Goal: Book appointment/travel/reservation

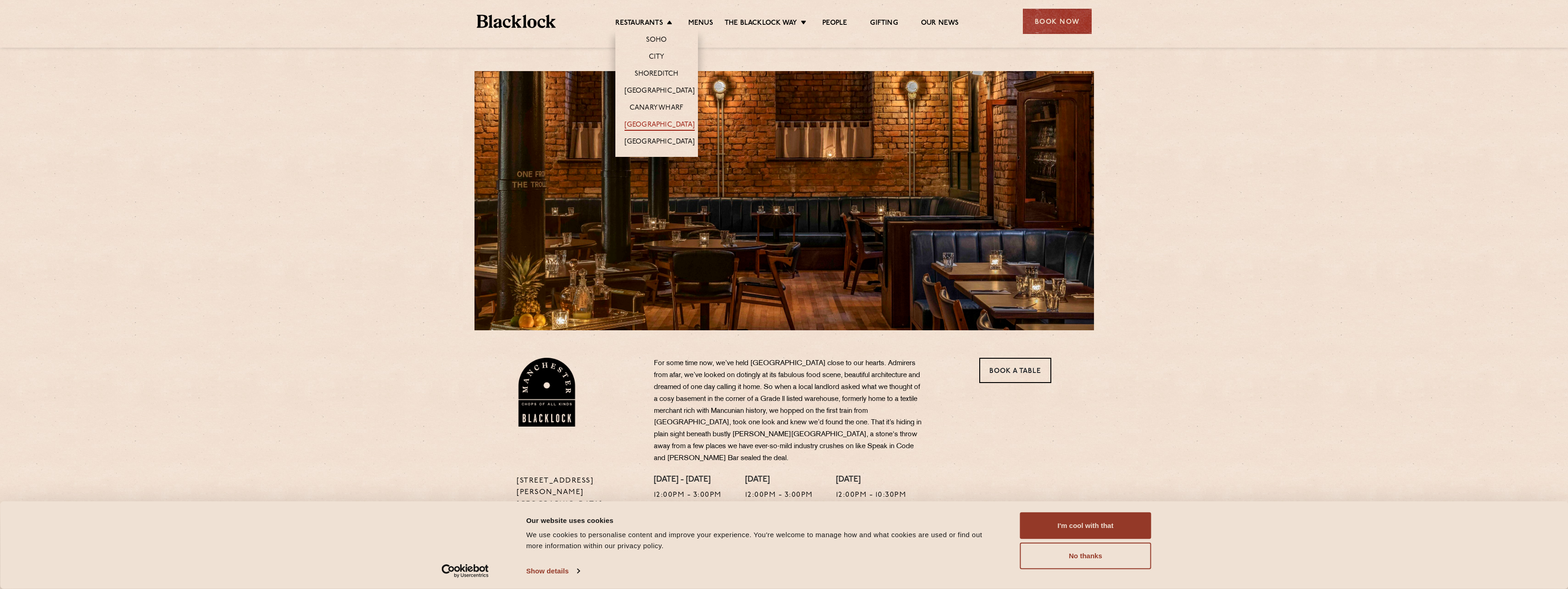
click at [645, 125] on link "[GEOGRAPHIC_DATA]" at bounding box center [659, 125] width 70 height 10
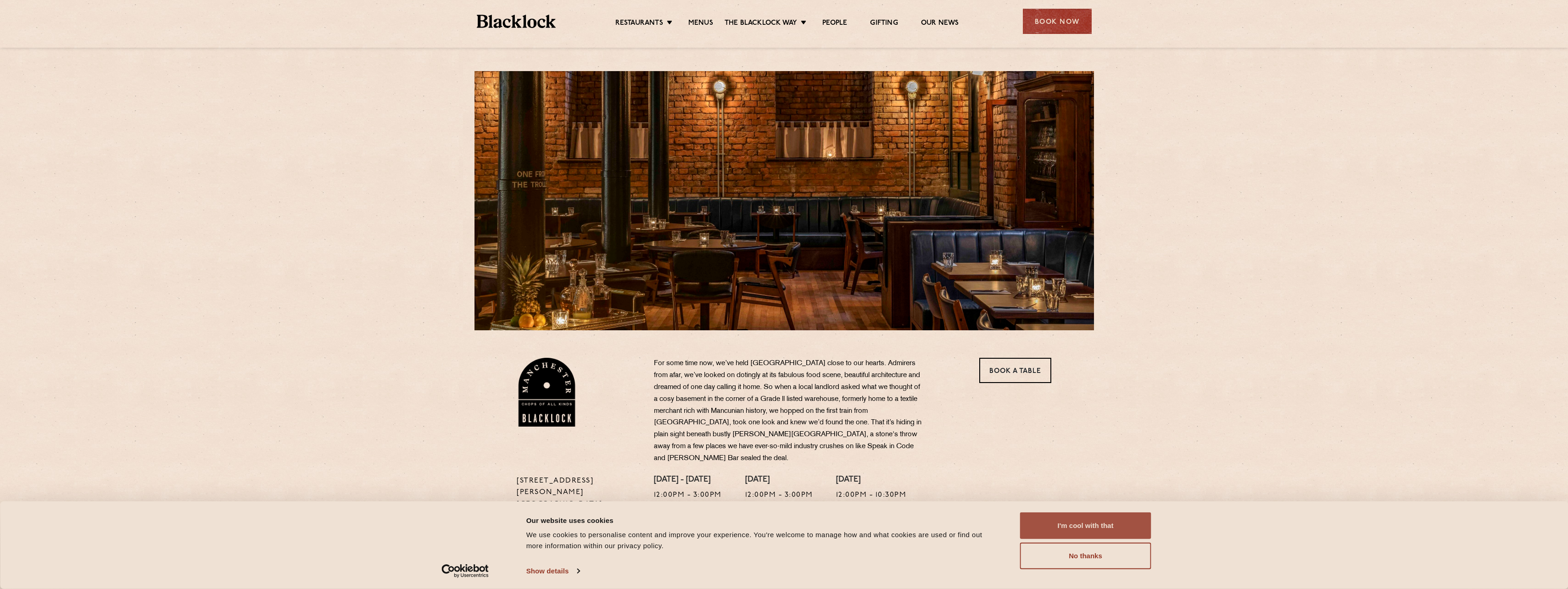
click at [1097, 526] on button "I'm cool with that" at bounding box center [1086, 526] width 131 height 27
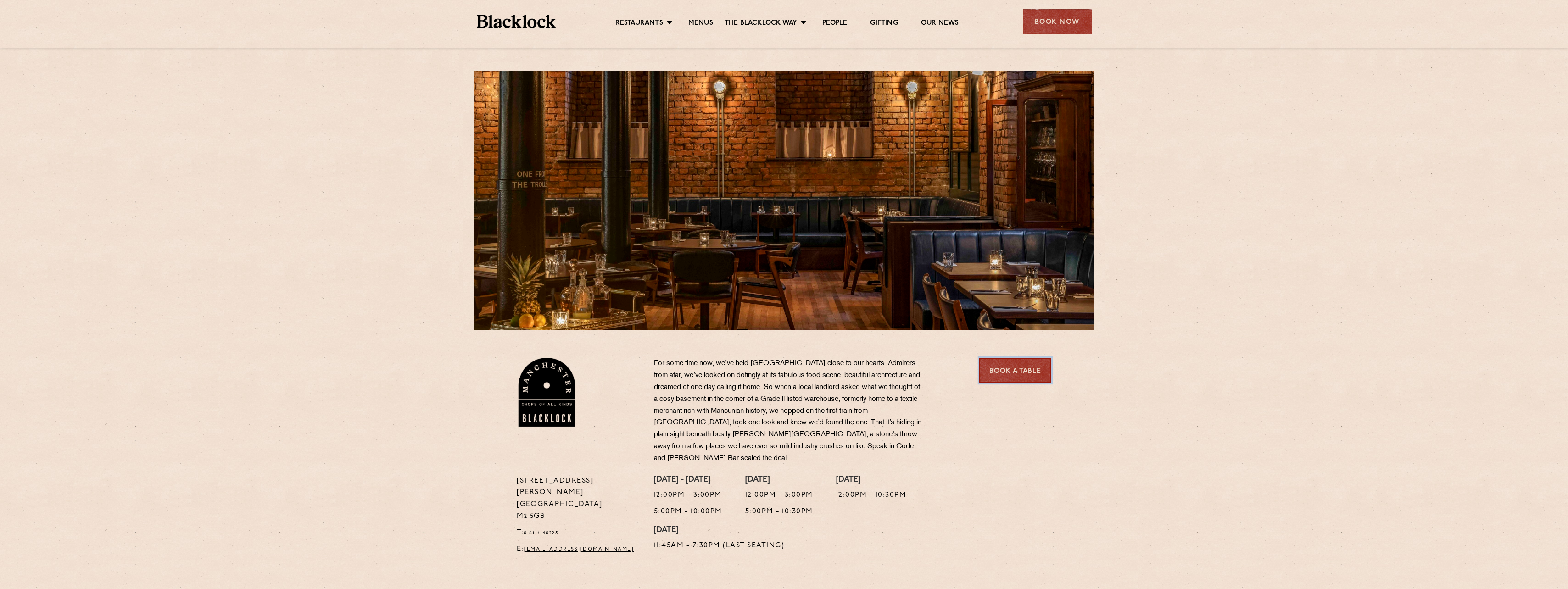
click at [1025, 370] on link "Book a Table" at bounding box center [1015, 370] width 72 height 25
